Goal: Task Accomplishment & Management: Manage account settings

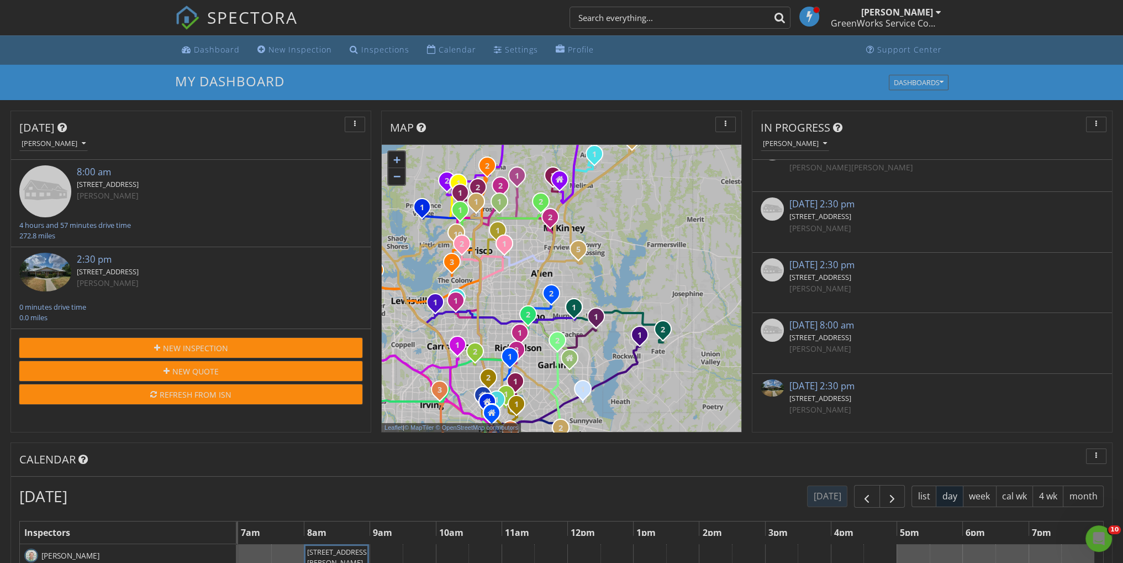
click at [944, 224] on div "[PERSON_NAME]" at bounding box center [933, 228] width 286 height 12
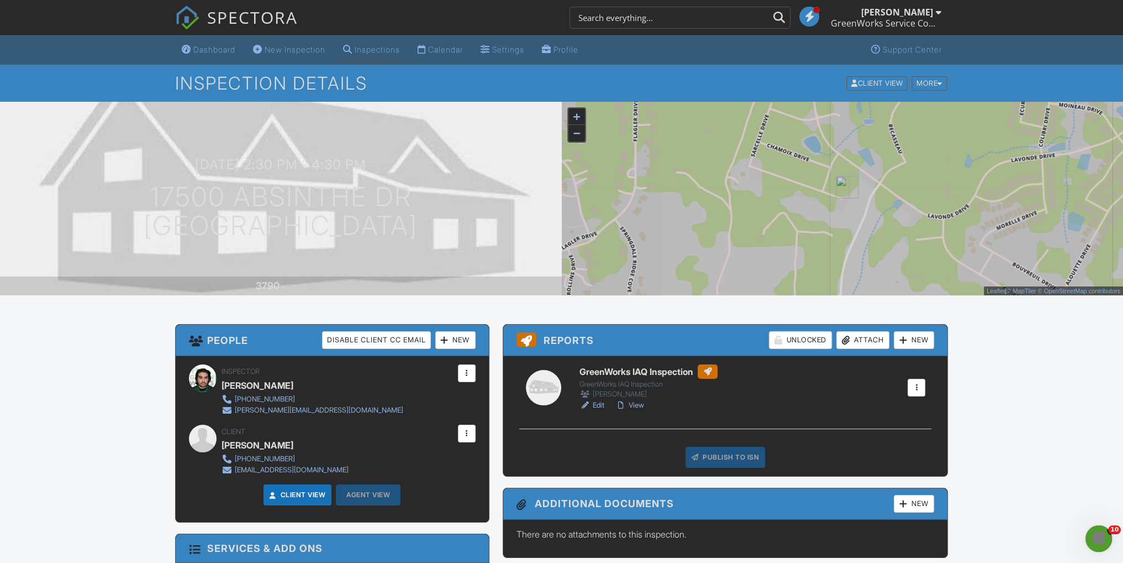
click at [465, 339] on div "New" at bounding box center [455, 340] width 40 height 18
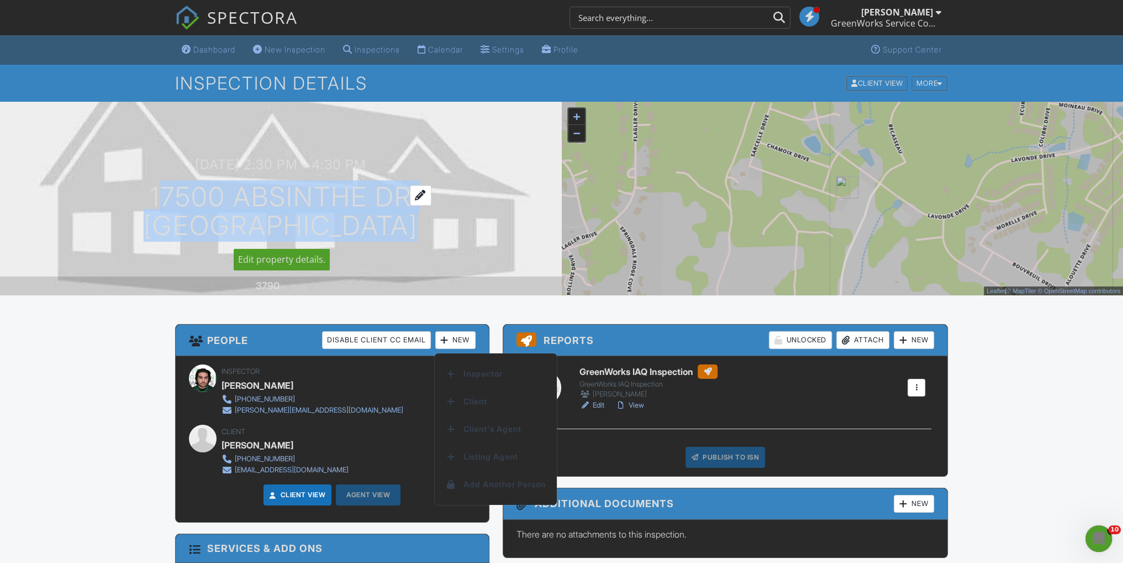
drag, startPoint x: 153, startPoint y: 195, endPoint x: 392, endPoint y: 228, distance: 241.6
click at [392, 228] on h1 "17500 Absinthe Dr [GEOGRAPHIC_DATA], [GEOGRAPHIC_DATA]" at bounding box center [281, 211] width 274 height 59
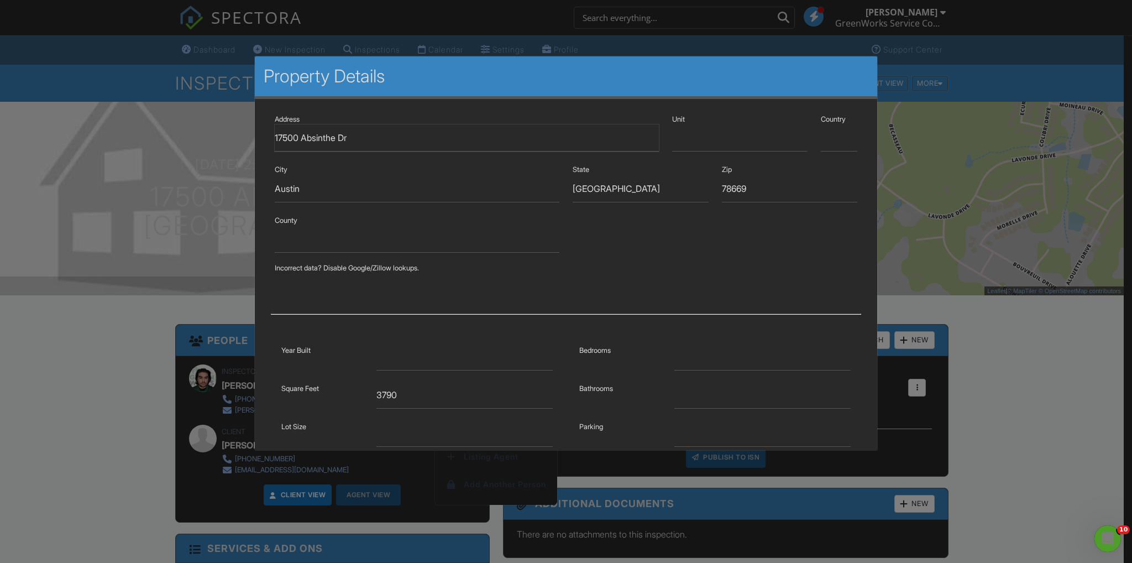
drag, startPoint x: 387, startPoint y: 227, endPoint x: 335, endPoint y: 136, distance: 104.7
click at [82, 369] on div at bounding box center [566, 296] width 1132 height 703
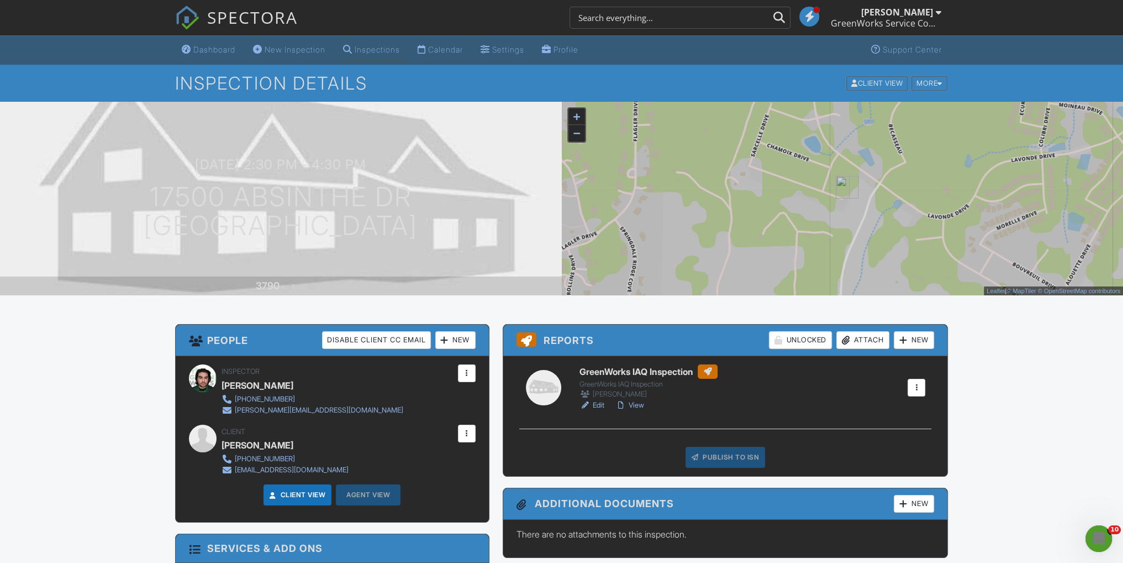
click at [447, 348] on h3 "People Disable Client CC Email New Inspector Client Client's Agent Listing Agen…" at bounding box center [332, 339] width 313 height 31
click at [449, 345] on div "New" at bounding box center [455, 340] width 40 height 18
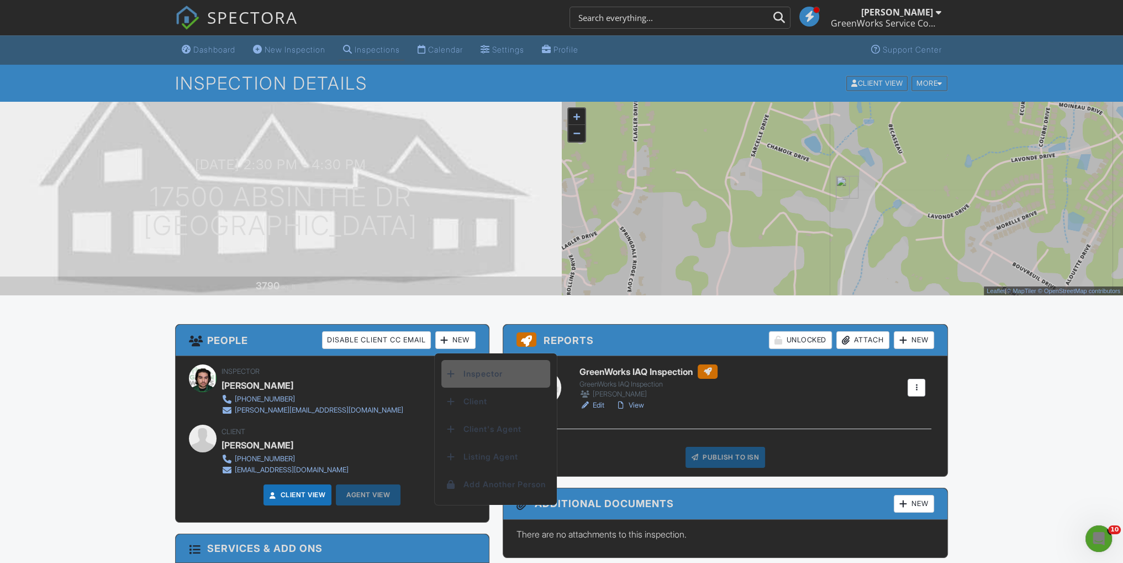
click at [449, 374] on div at bounding box center [451, 373] width 11 height 11
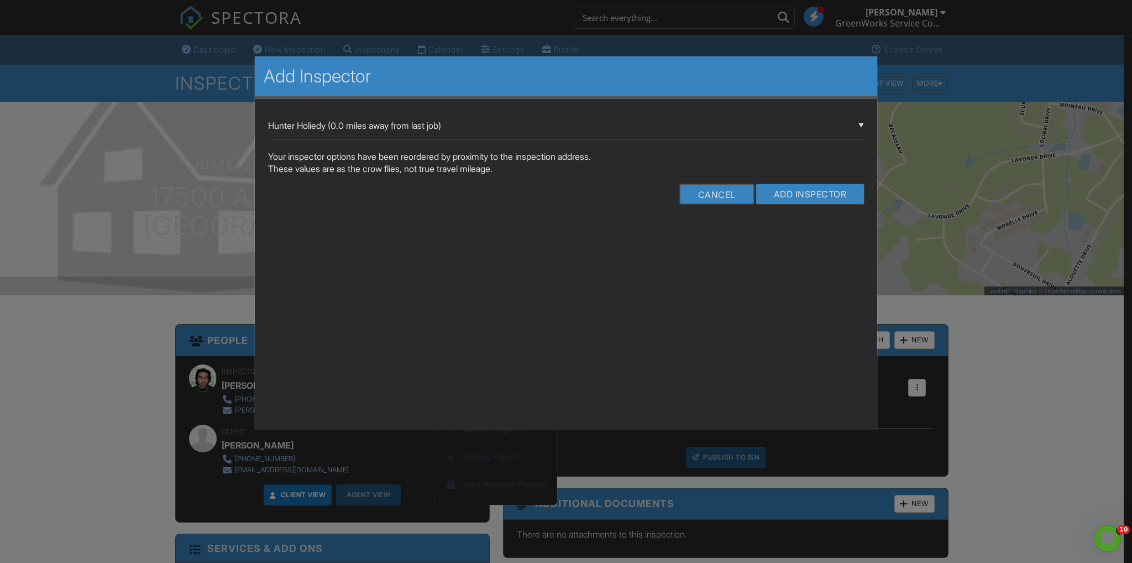
click at [660, 134] on div "▼ Hunter Holiedy (0.0 miles away from last job) Hunter Holiedy (0.0 miles away …" at bounding box center [566, 125] width 596 height 27
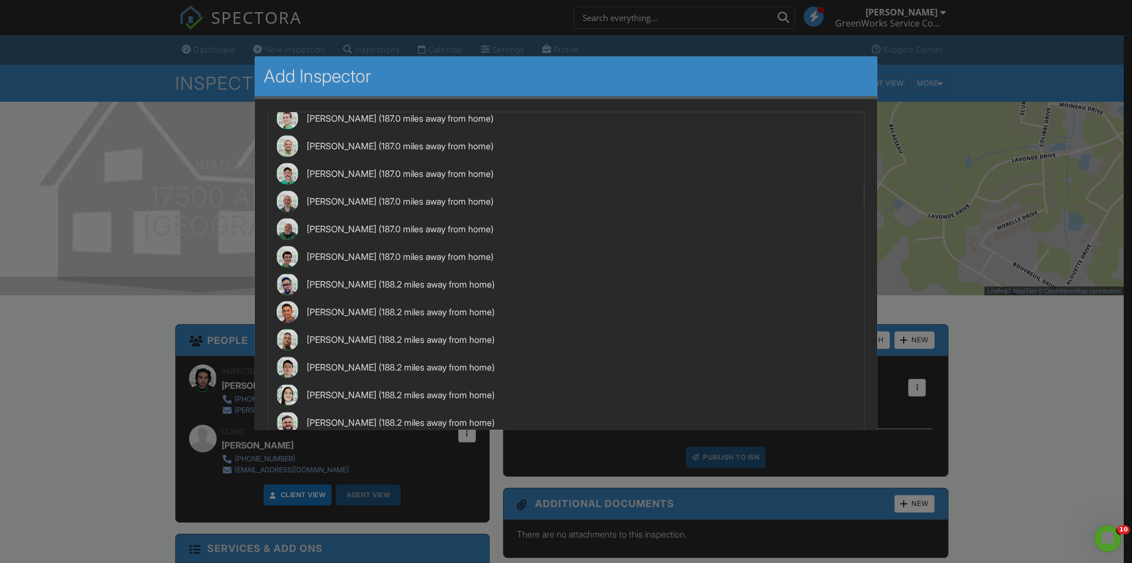
scroll to position [1160, 0]
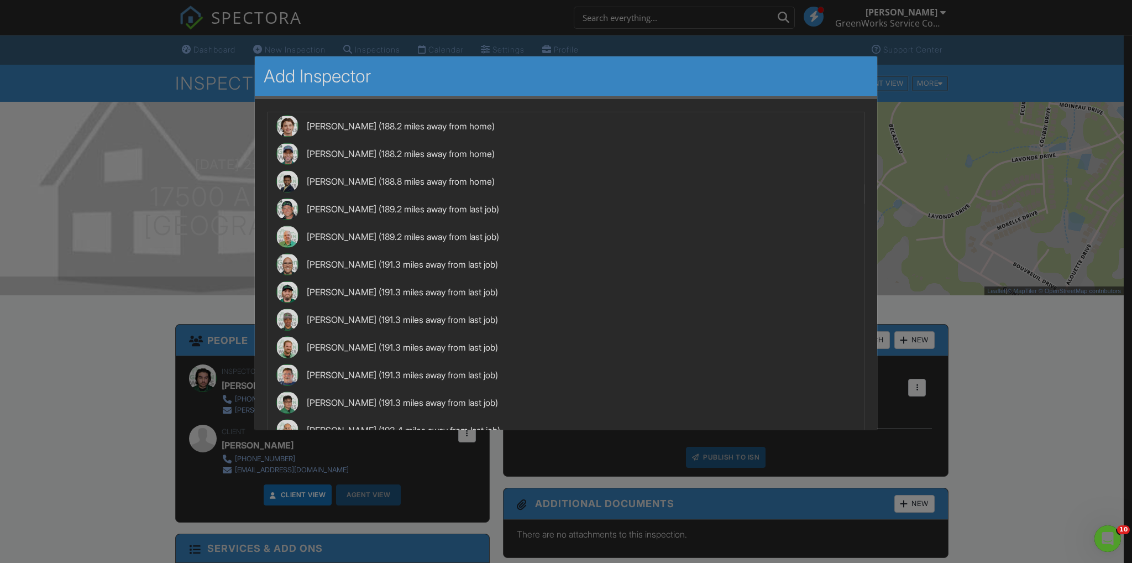
click at [349, 239] on span "Paul Laman (189.2 miles away from last job)" at bounding box center [566, 237] width 596 height 28
type input "Paul Laman (189.2 miles away from last job)"
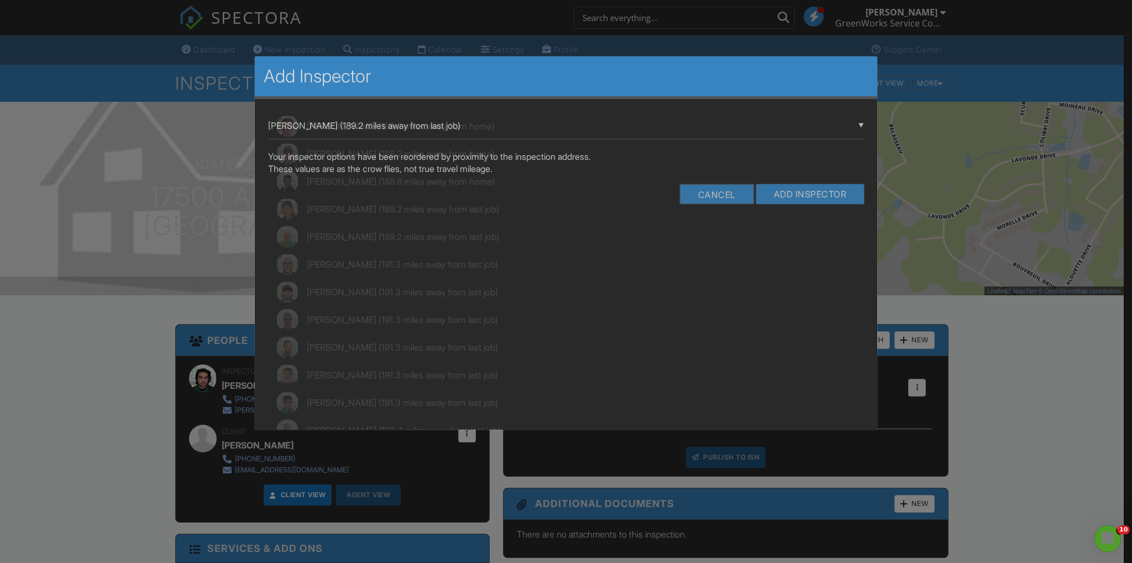
scroll to position [1658, 0]
click at [794, 198] on input "Add Inspector" at bounding box center [810, 194] width 108 height 20
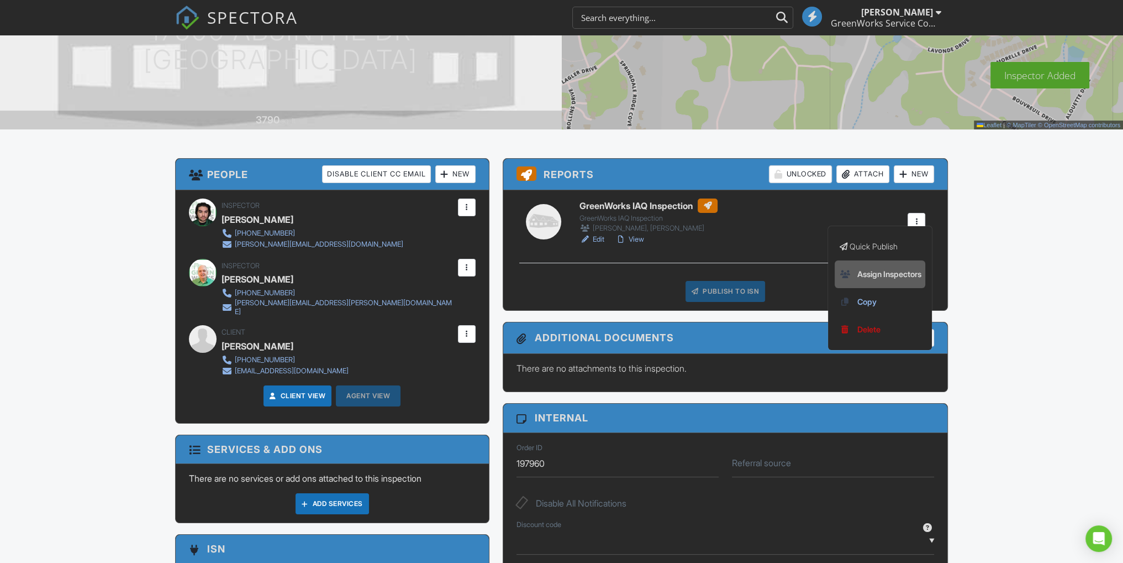
click at [873, 275] on link "Assign Inspectors" at bounding box center [880, 274] width 82 height 12
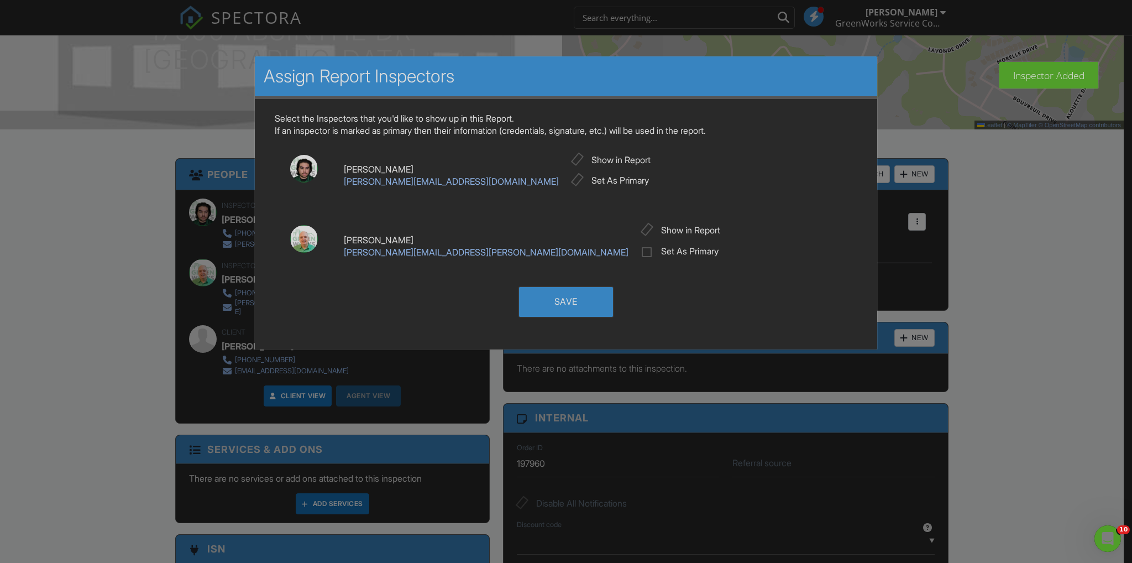
click at [642, 252] on label "Set As Primary" at bounding box center [680, 253] width 77 height 14
checkbox input "false"
checkbox input "true"
click at [548, 303] on div "Save" at bounding box center [566, 302] width 94 height 30
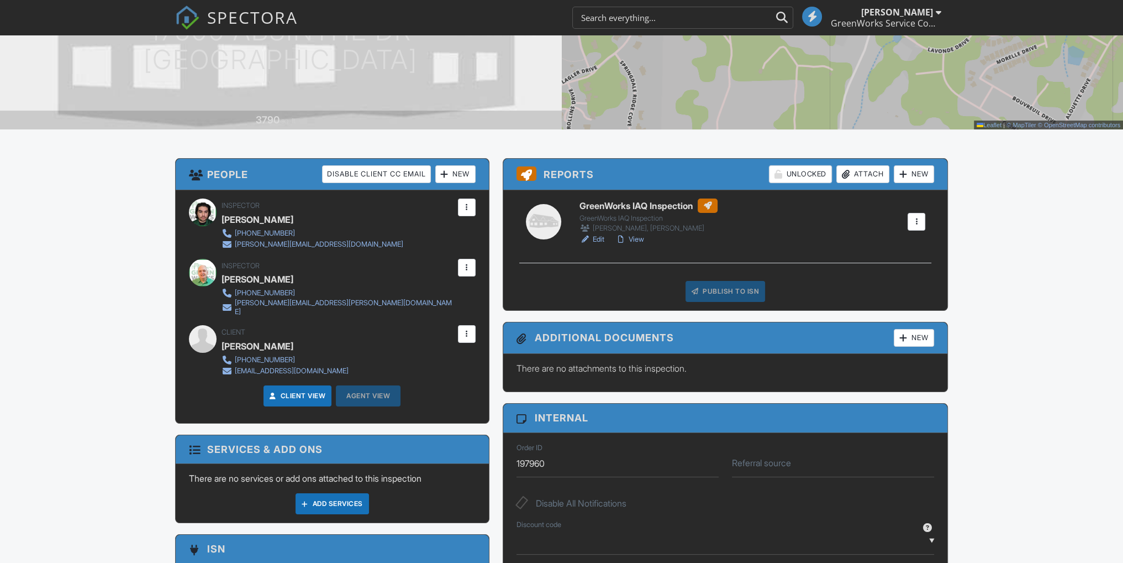
click at [853, 175] on div "Attach" at bounding box center [863, 174] width 53 height 18
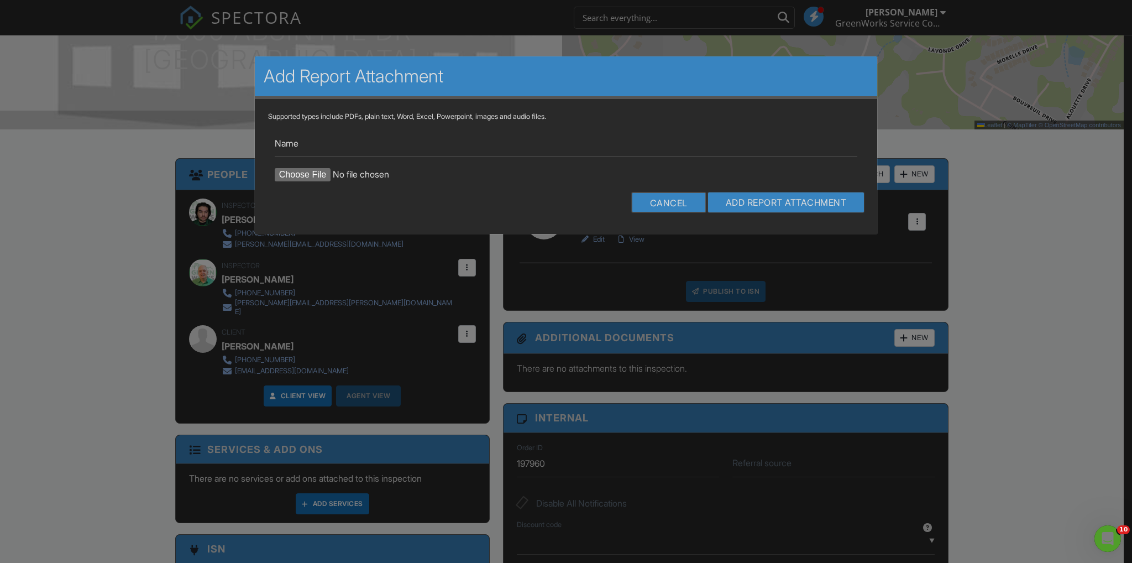
click at [300, 173] on input "file" at bounding box center [369, 174] width 188 height 13
type input "C:\fakepath\MoldReport_53030068_ForPrint.pdf"
click at [740, 202] on input "Add Report Attachment" at bounding box center [786, 202] width 156 height 20
